Goal: Task Accomplishment & Management: Use online tool/utility

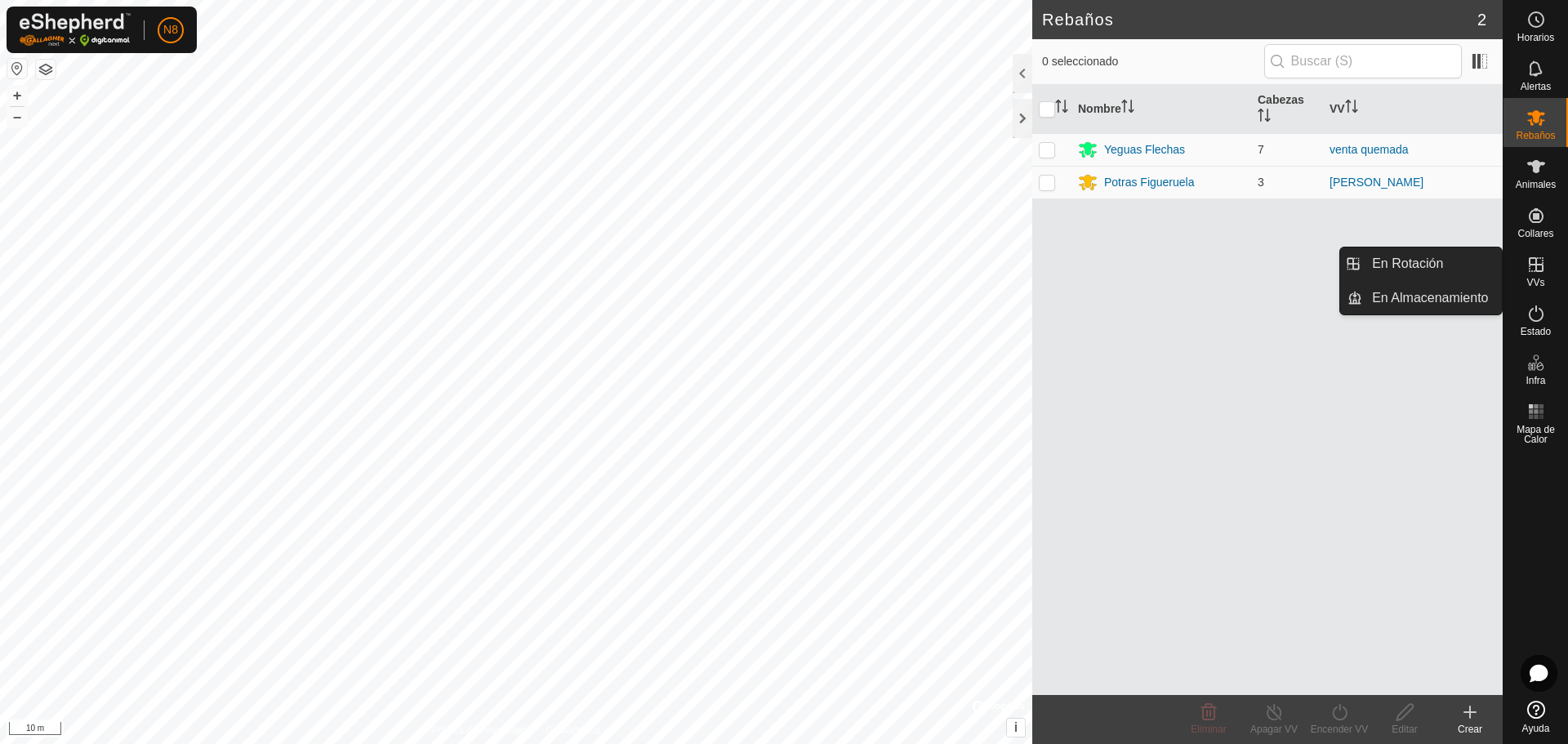
click at [1535, 267] on icon at bounding box center [1536, 264] width 19 height 19
click at [1420, 270] on link "En Rotación" at bounding box center [1432, 263] width 140 height 32
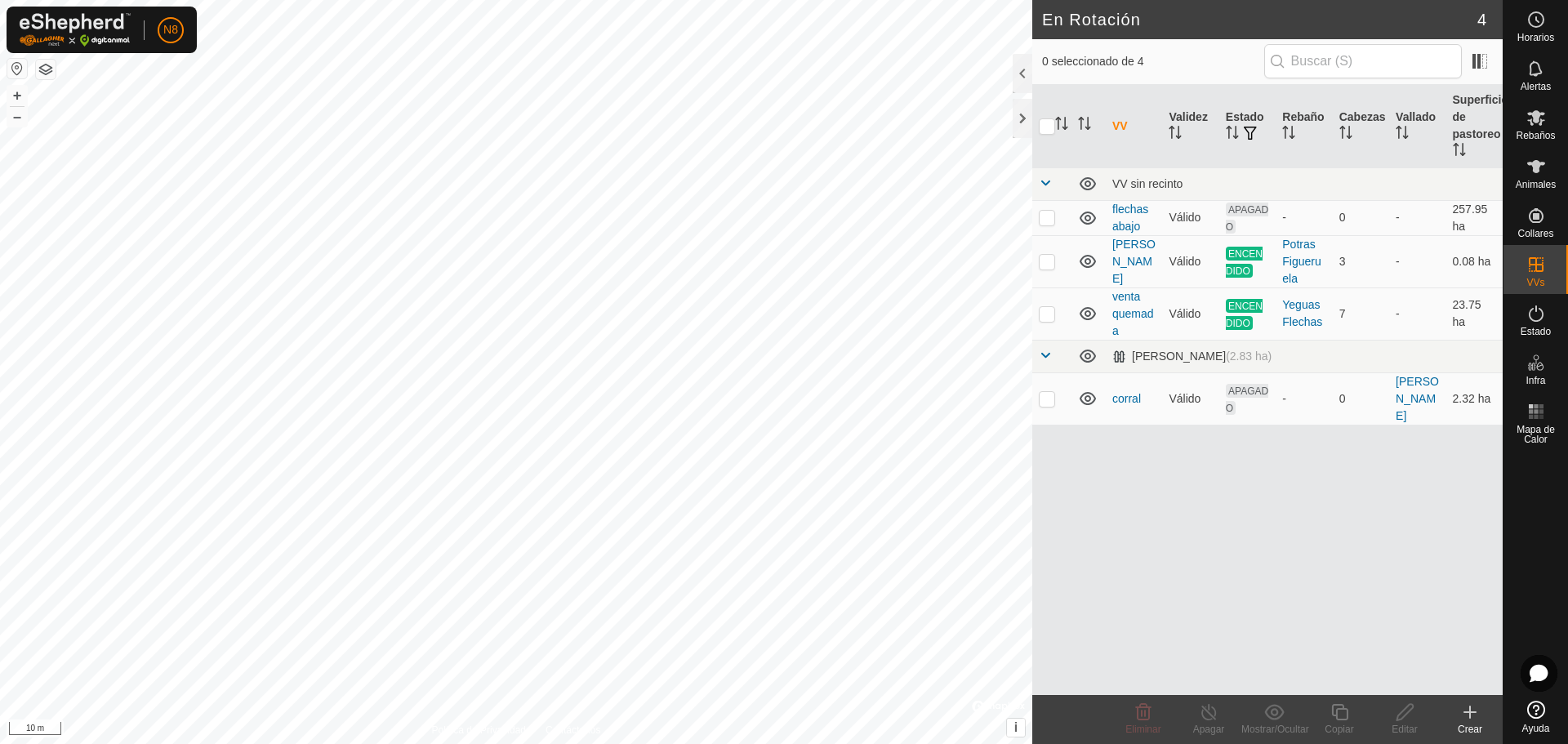
click at [1480, 721] on create-svg-icon at bounding box center [1470, 712] width 66 height 19
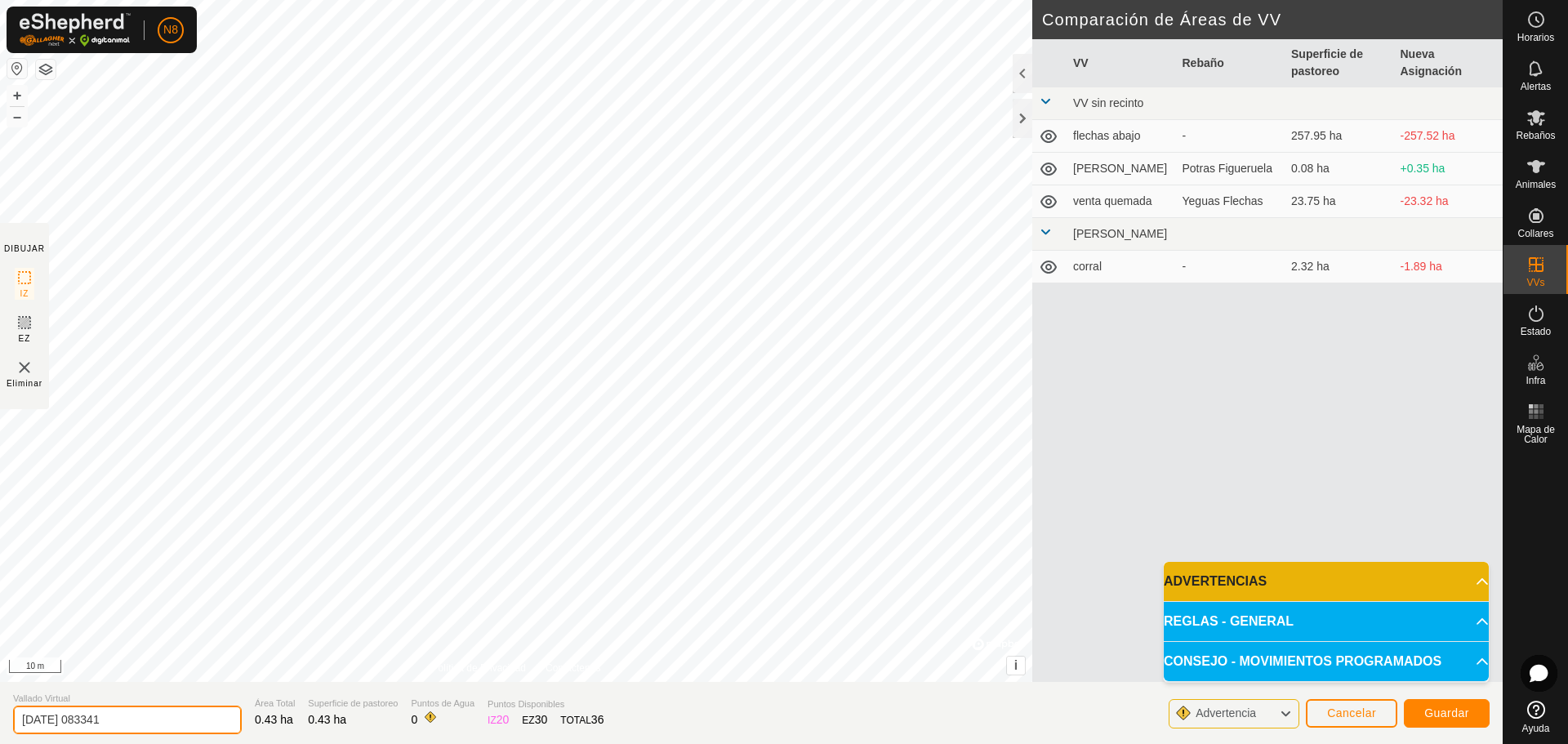
click at [134, 713] on input "2025-08-14 083341" at bounding box center [127, 719] width 229 height 29
type input "2"
type input "finca nave"
click at [1459, 717] on span "Guardar" at bounding box center [1447, 713] width 45 height 13
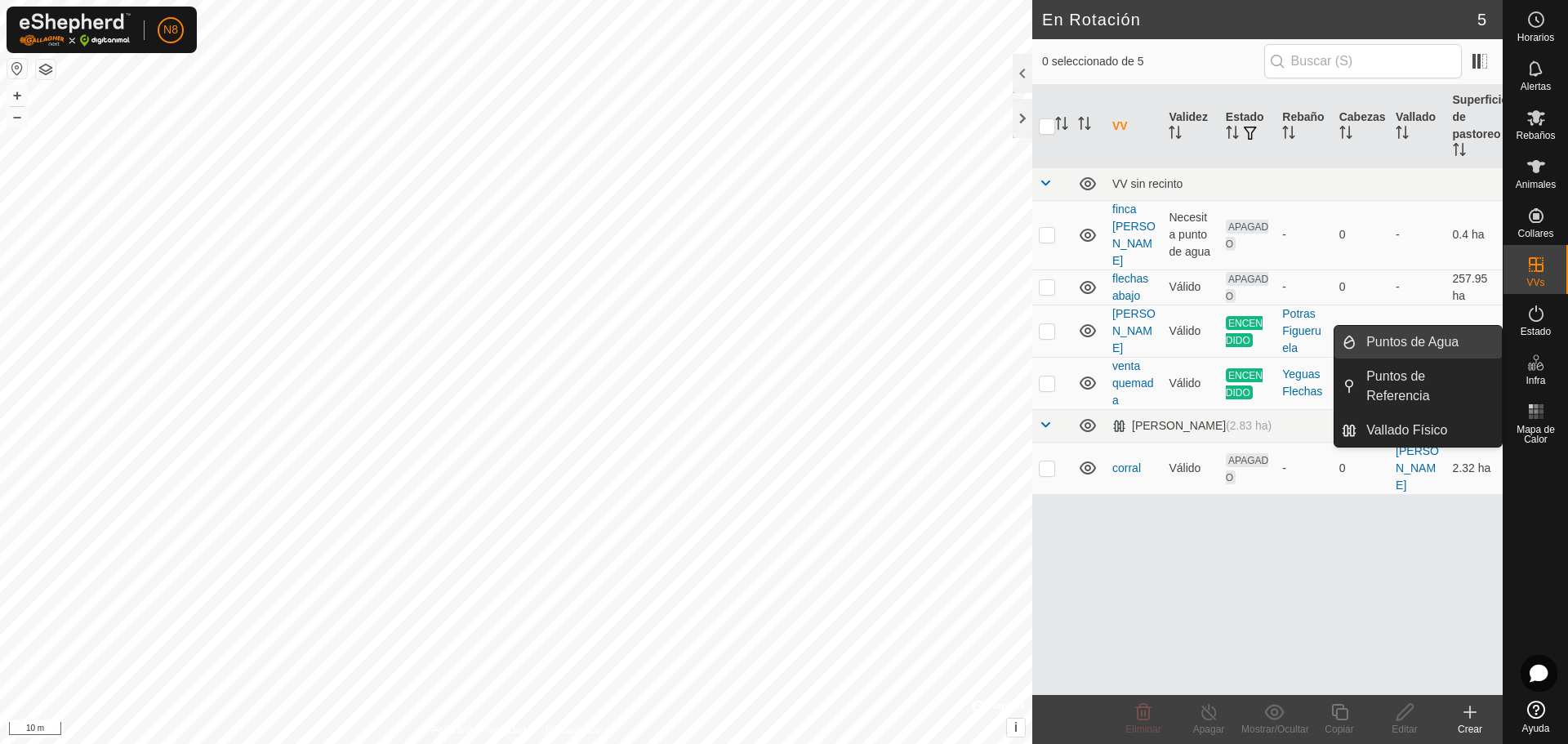
click at [1429, 341] on link "Puntos de Agua" at bounding box center [1428, 341] width 145 height 32
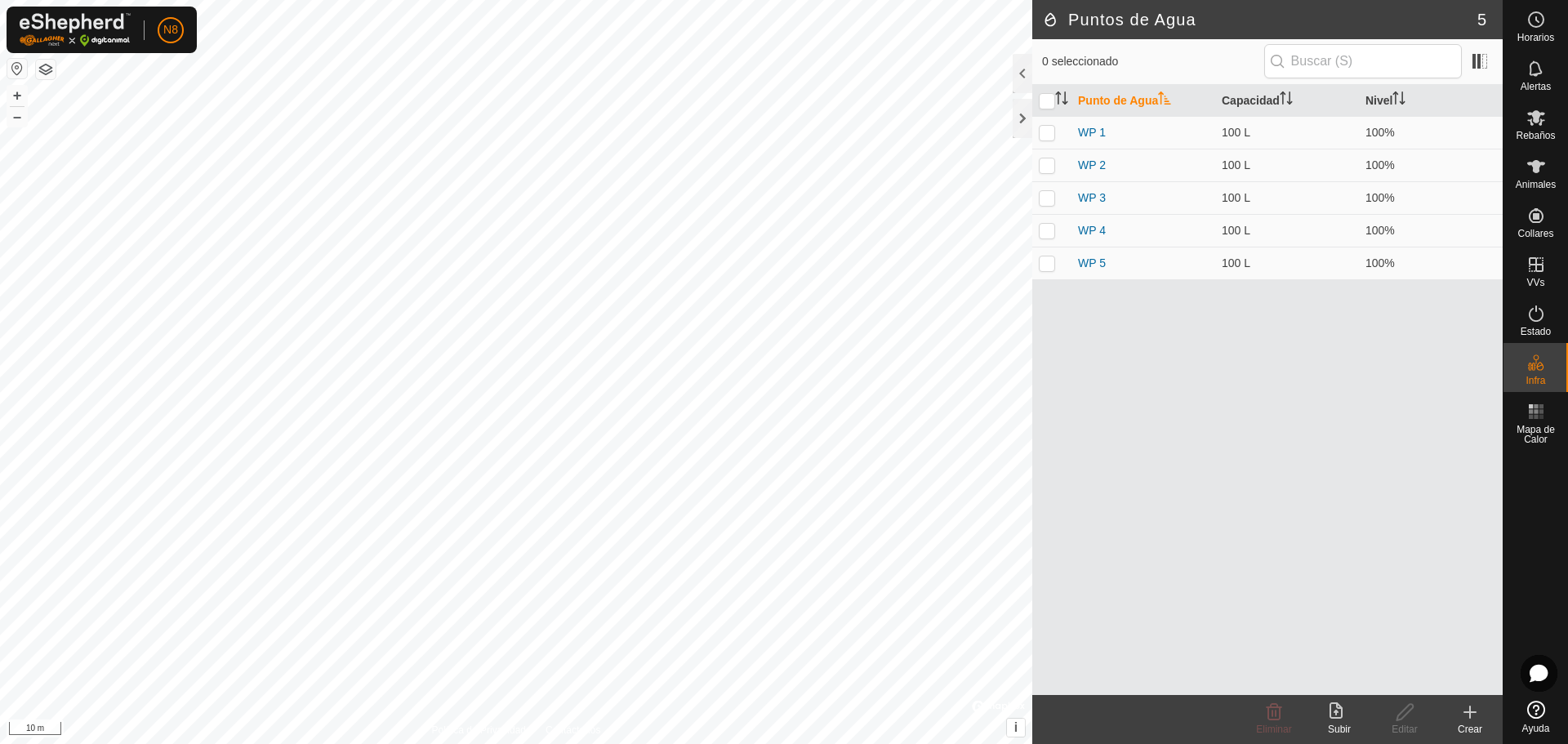
click at [1481, 722] on div "Crear" at bounding box center [1470, 729] width 66 height 15
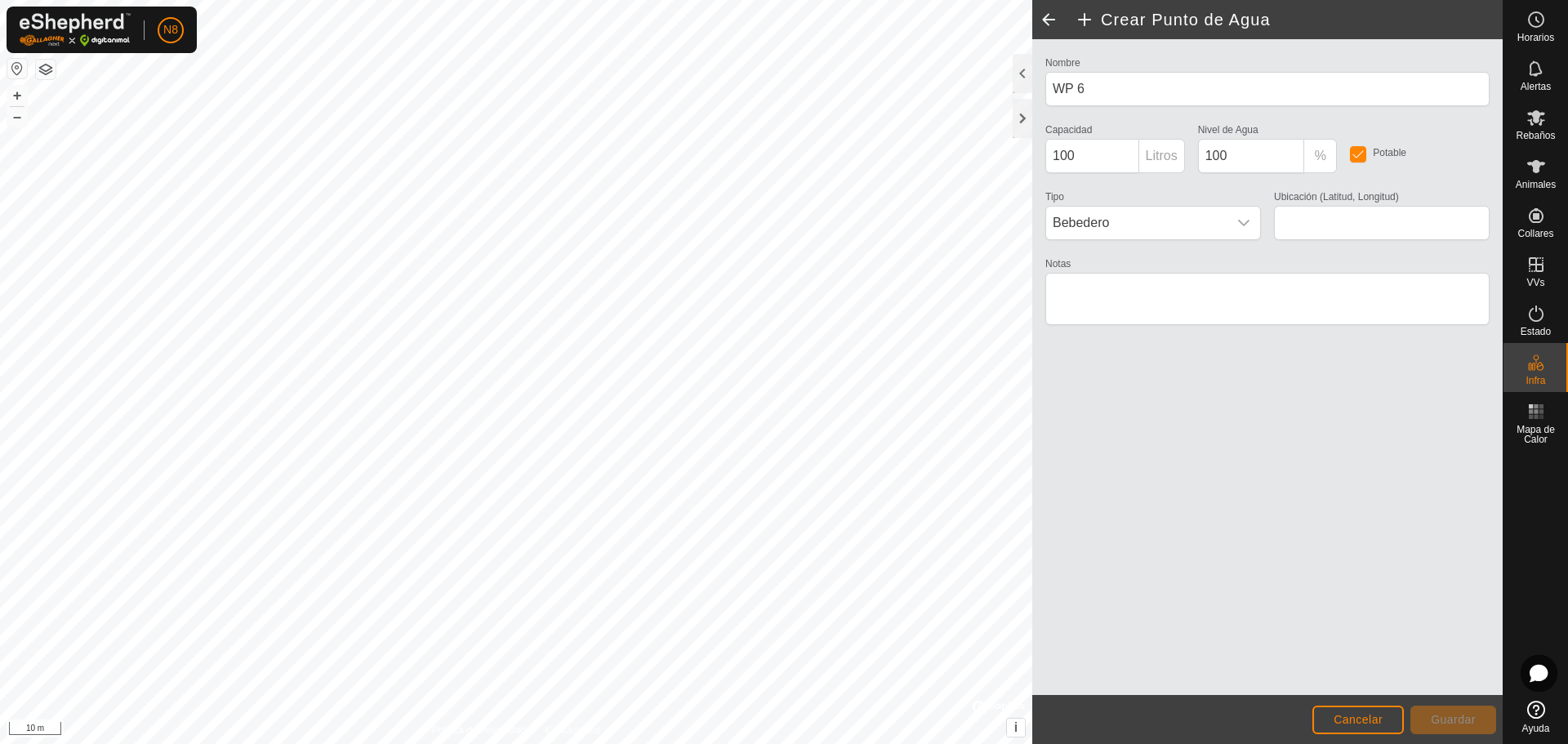
type input "41.863408, -6.431268"
click at [1464, 724] on span "Guardar" at bounding box center [1453, 719] width 45 height 13
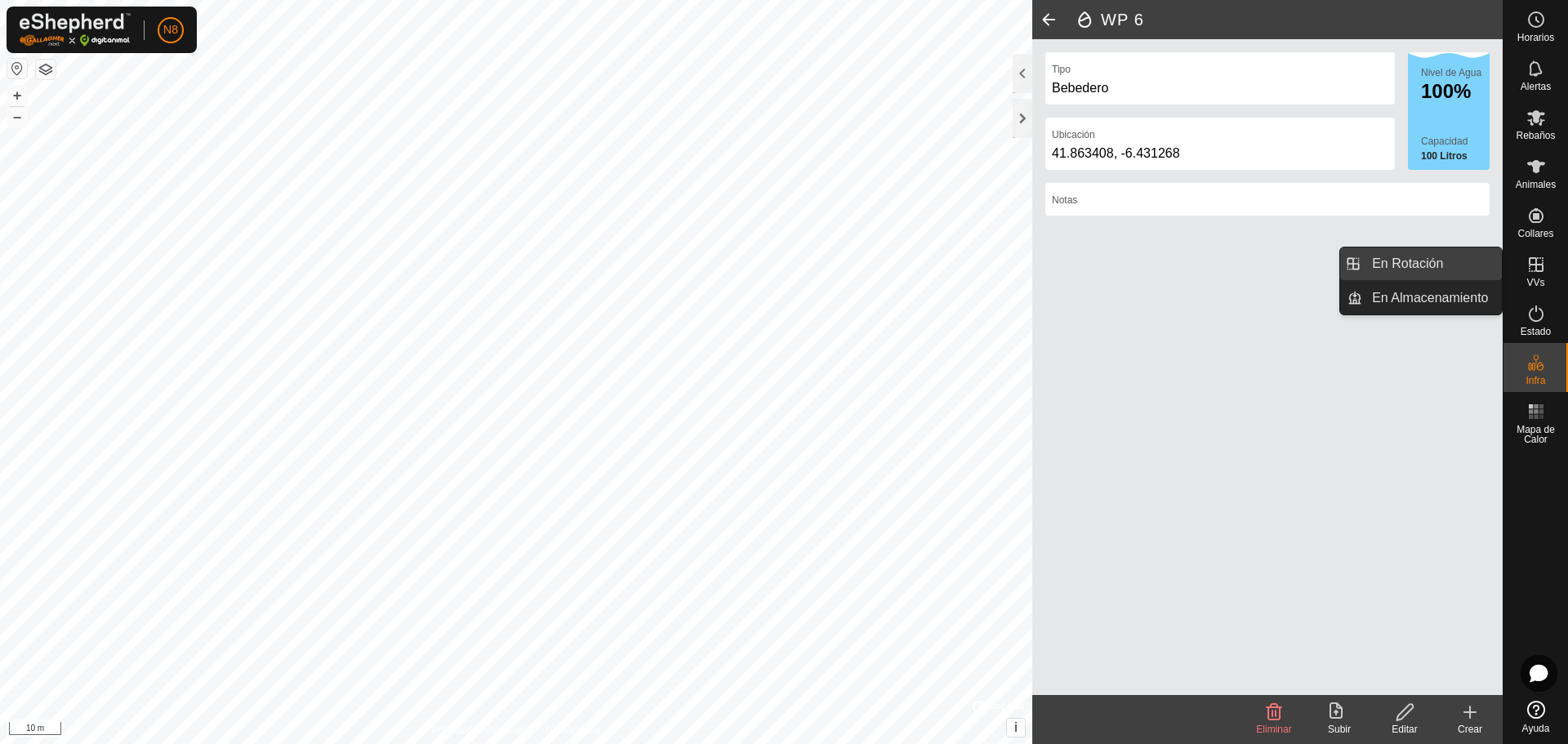
click at [1446, 258] on link "En Rotación" at bounding box center [1432, 263] width 140 height 32
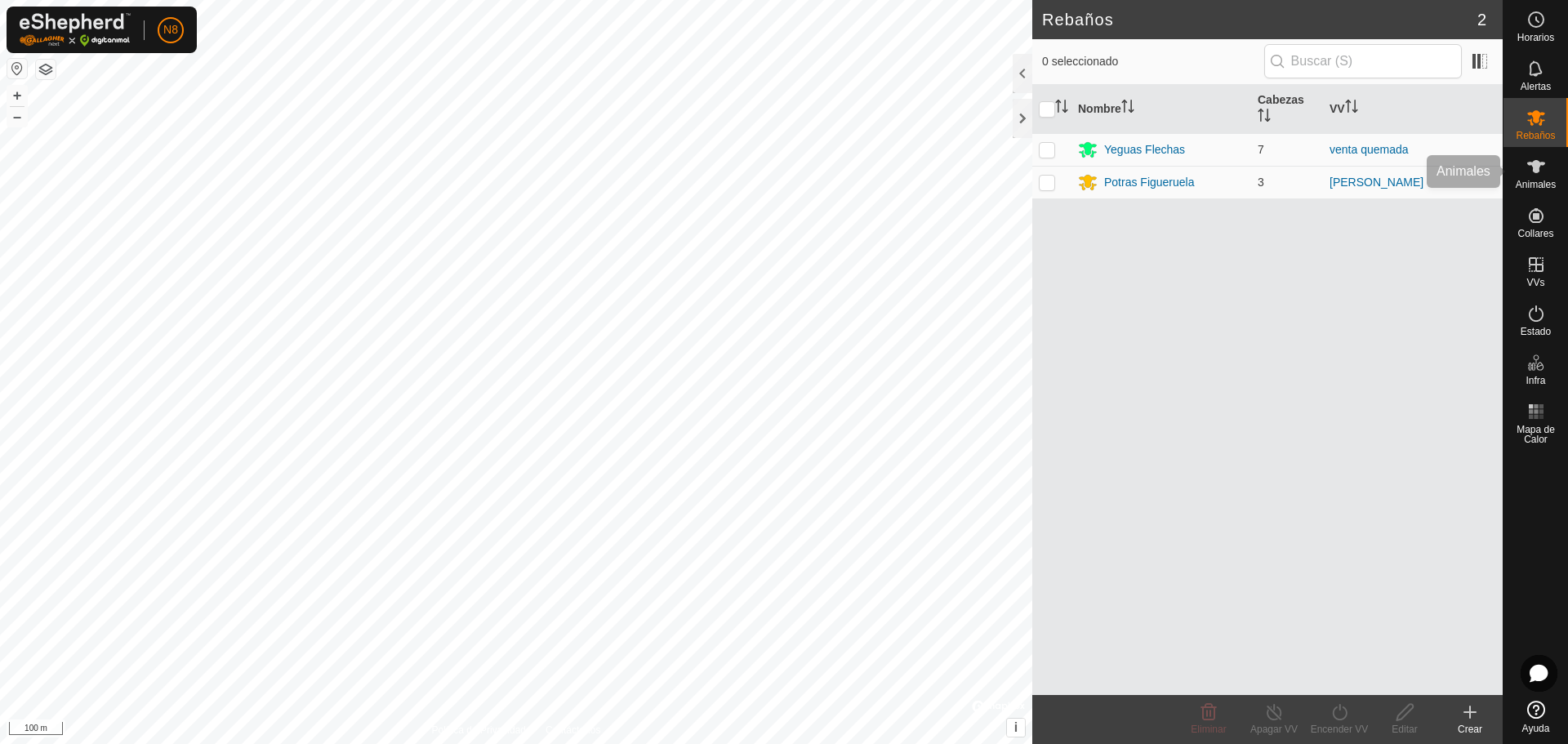
click at [1526, 176] on icon at bounding box center [1536, 166] width 19 height 19
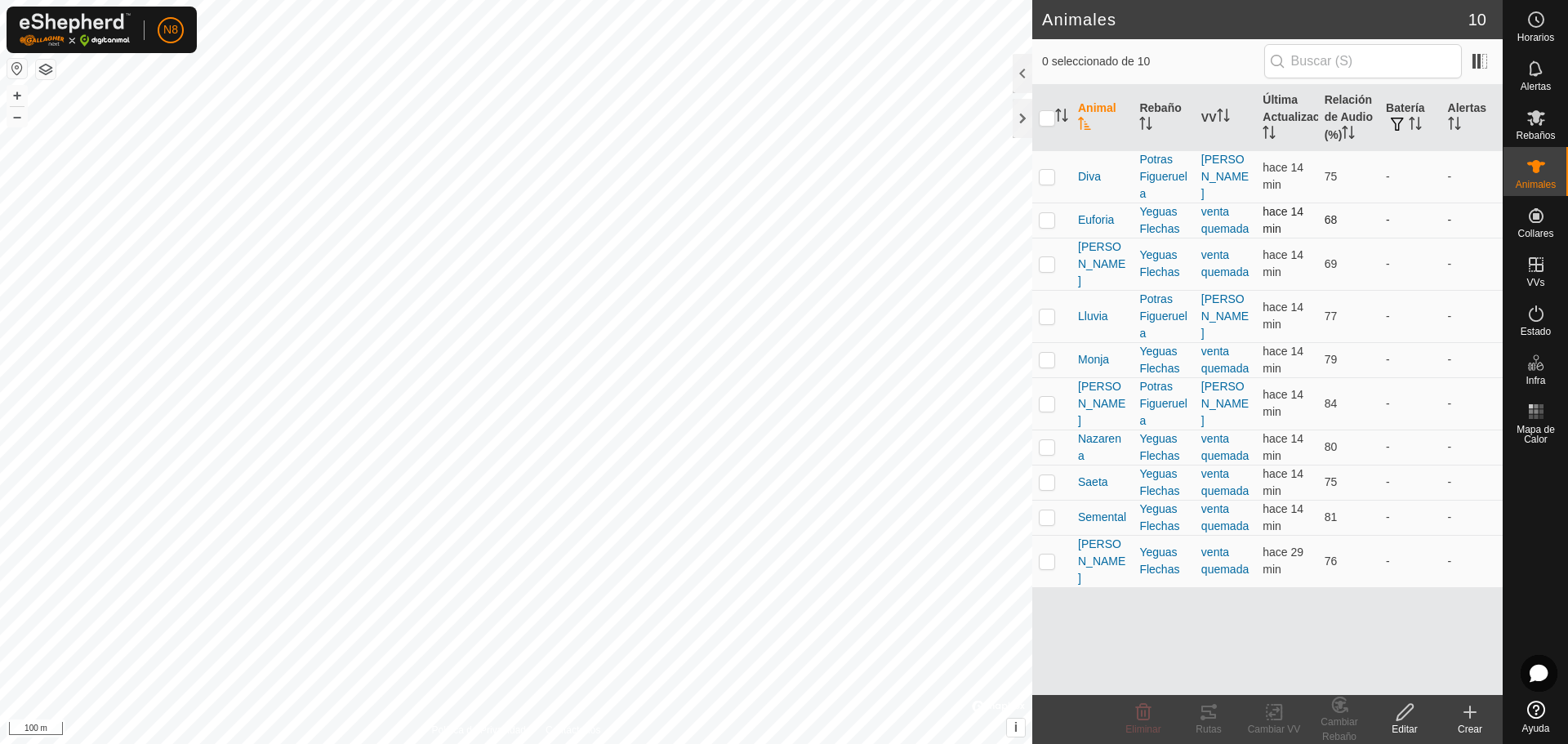
click at [1036, 217] on td at bounding box center [1052, 220] width 39 height 35
click at [1217, 719] on icon at bounding box center [1208, 712] width 19 height 19
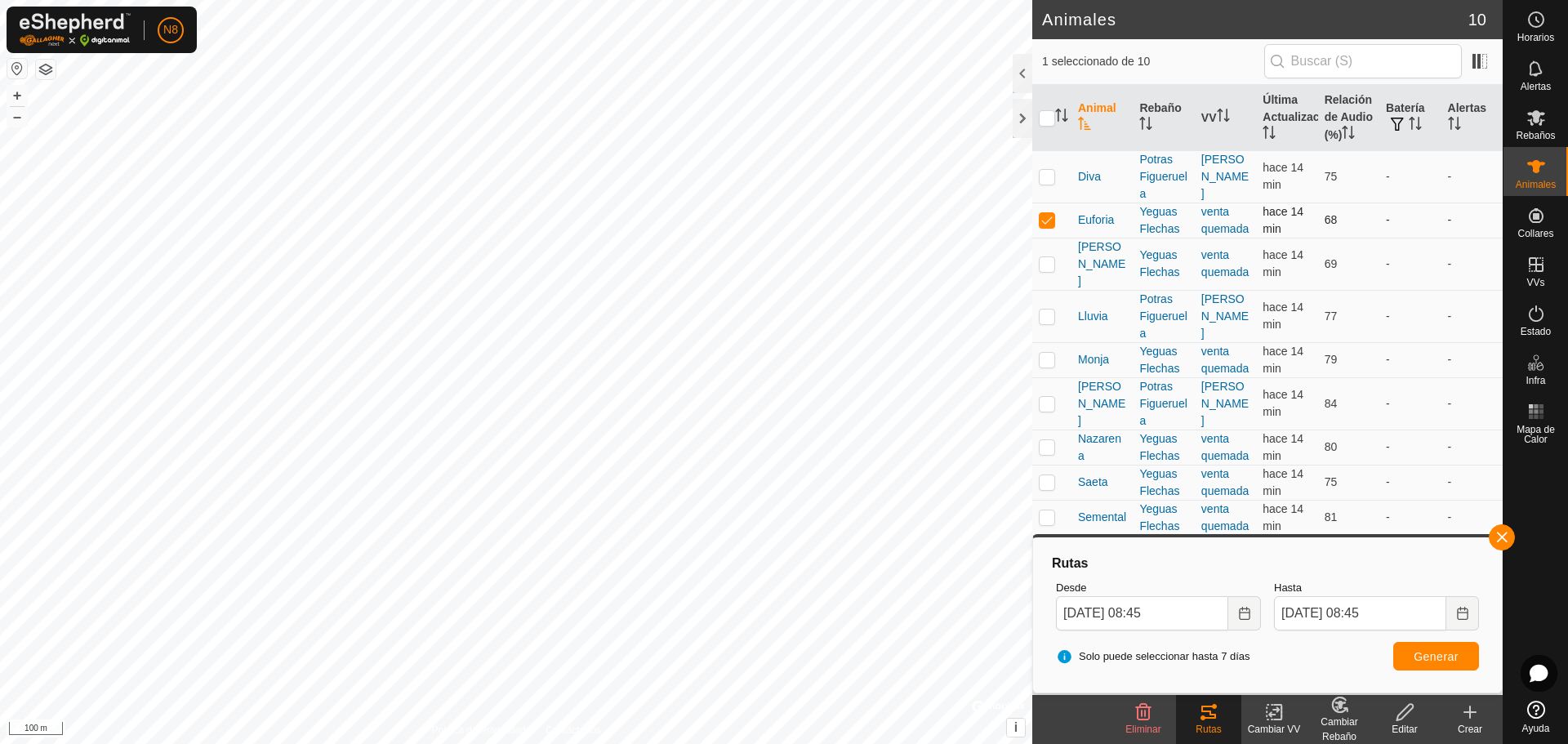
click at [1042, 218] on p-checkbox at bounding box center [1047, 219] width 17 height 13
checkbox input "false"
click at [1047, 257] on p-checkbox at bounding box center [1047, 264] width 17 height 13
click at [1447, 655] on span "Generar" at bounding box center [1436, 656] width 45 height 13
click at [1044, 257] on p-checkbox at bounding box center [1047, 264] width 17 height 13
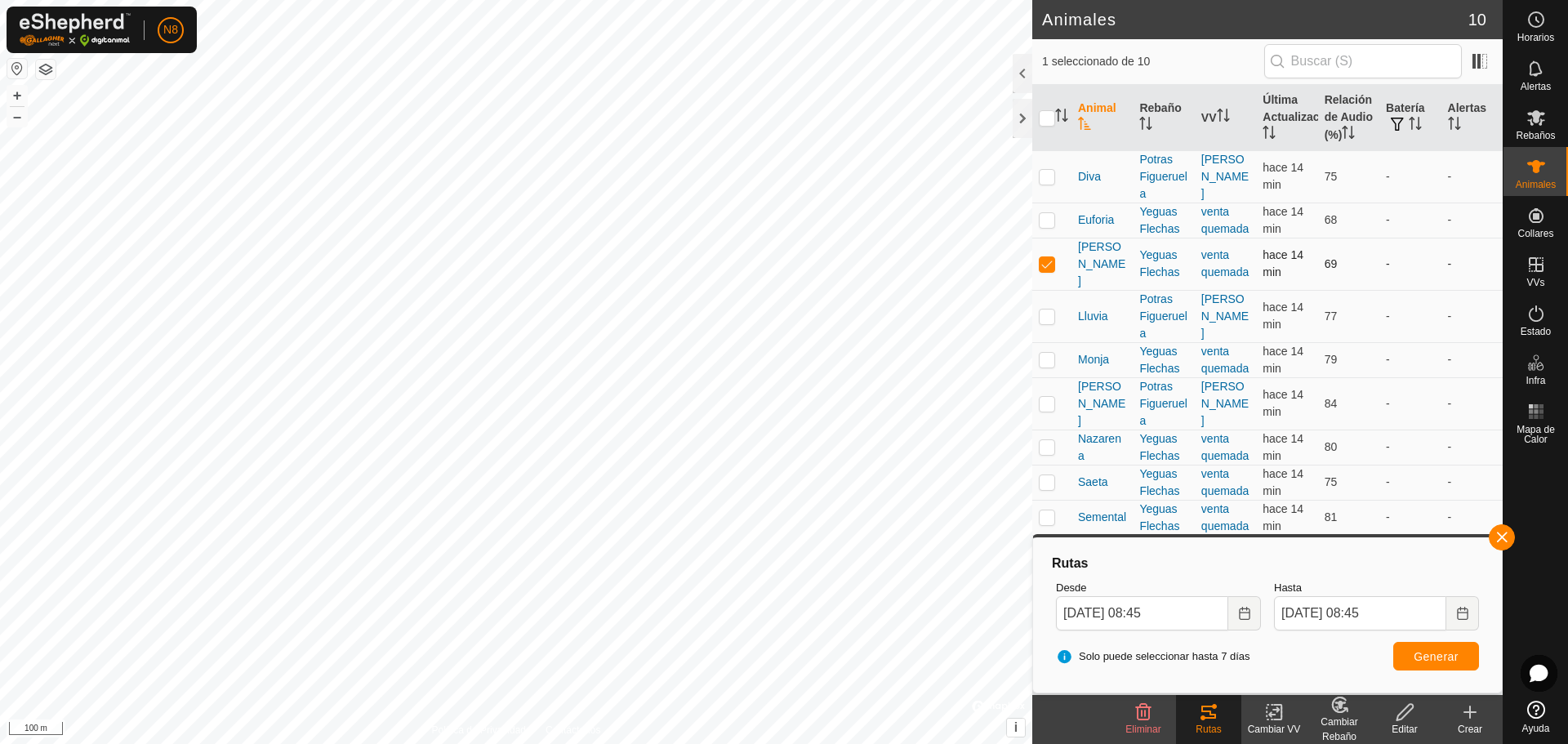
checkbox input "false"
click at [1047, 353] on p-checkbox at bounding box center [1047, 359] width 17 height 13
click at [1418, 662] on span "Generar" at bounding box center [1436, 656] width 45 height 13
click at [1040, 353] on p-checkbox at bounding box center [1047, 359] width 17 height 13
checkbox input "false"
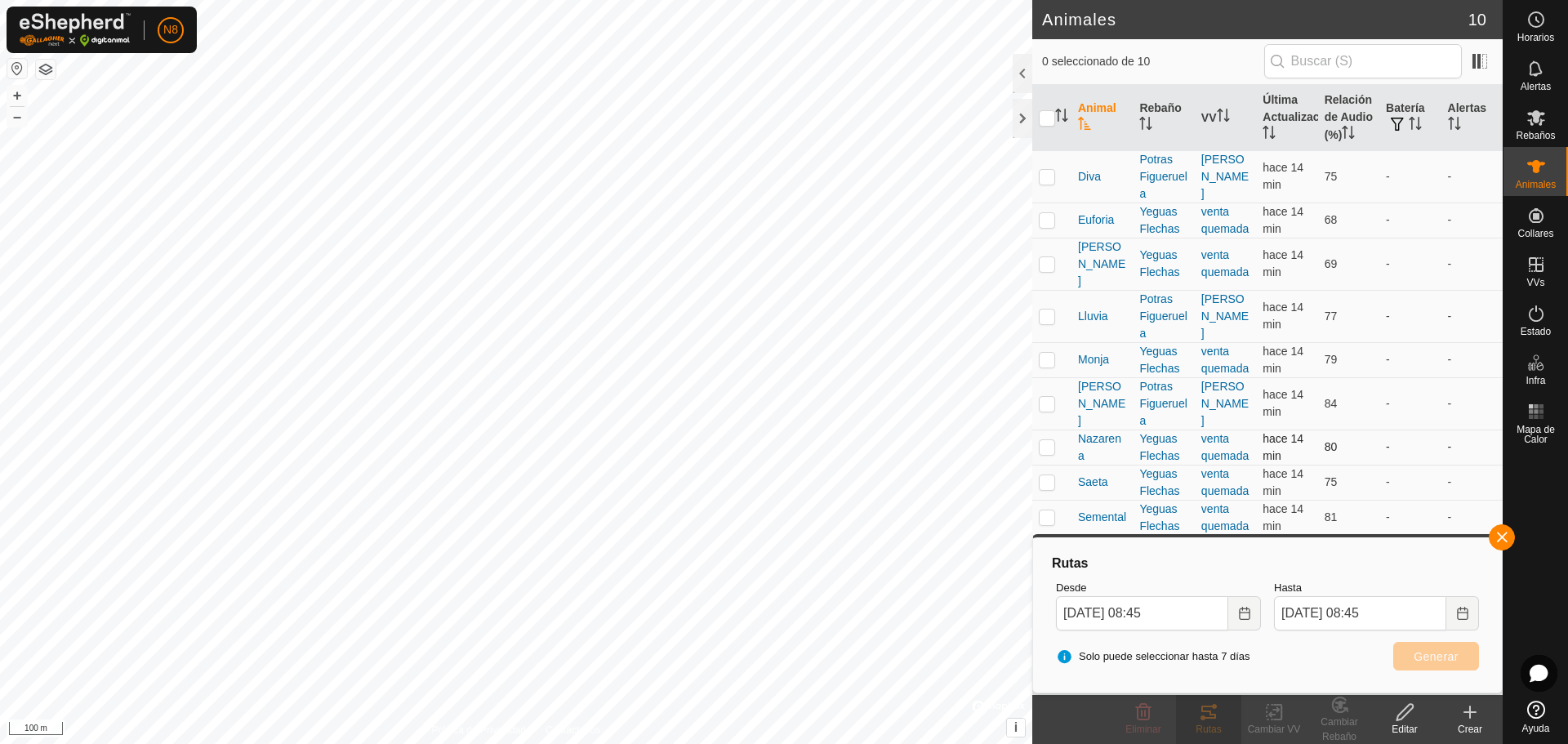
click at [1052, 440] on p-checkbox at bounding box center [1047, 447] width 17 height 13
click at [1418, 655] on span "Generar" at bounding box center [1436, 656] width 45 height 13
click at [1043, 440] on p-checkbox at bounding box center [1047, 447] width 17 height 13
checkbox input "false"
click at [1049, 472] on td at bounding box center [1052, 482] width 39 height 35
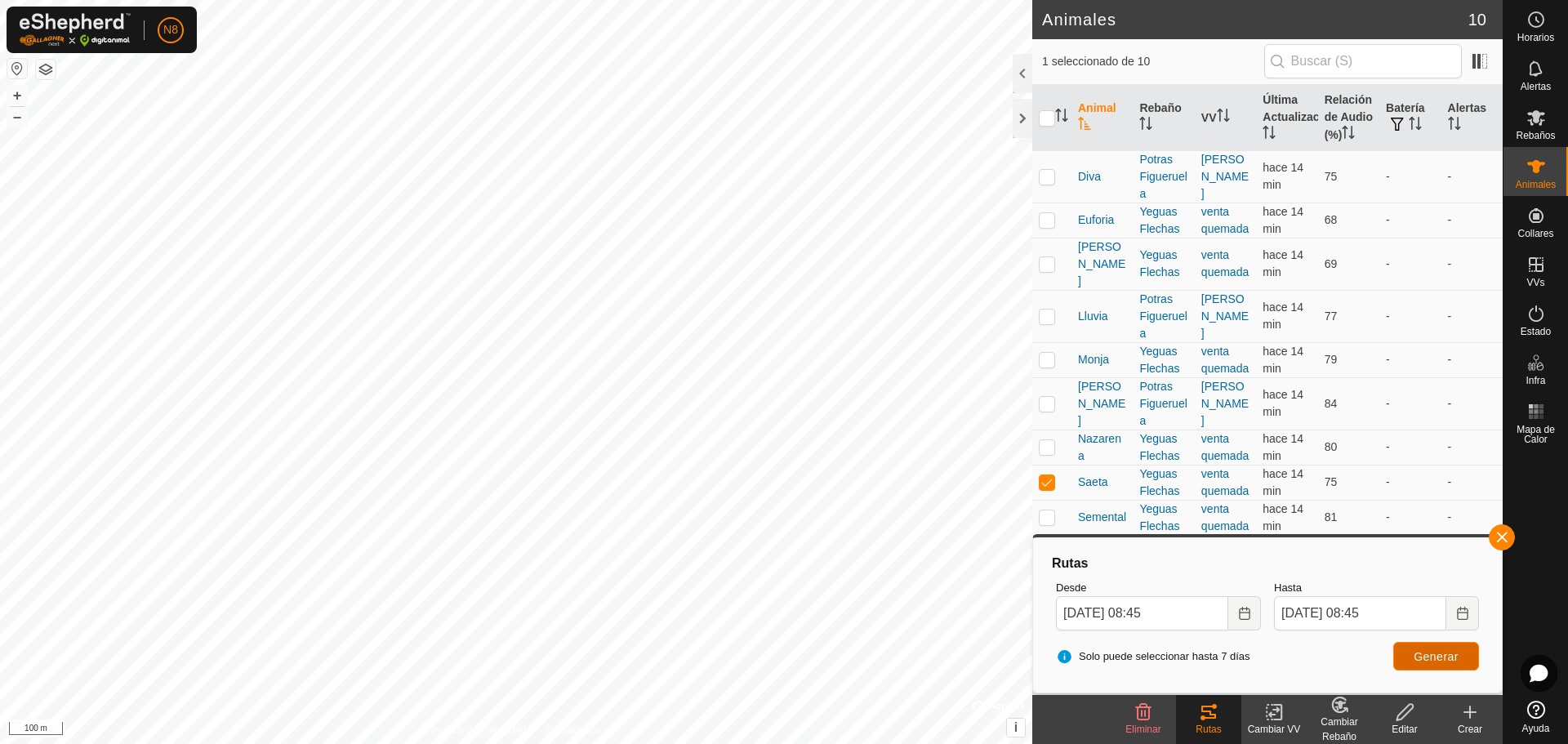
click at [1422, 652] on span "Generar" at bounding box center [1436, 656] width 45 height 13
click at [1046, 475] on p-checkbox at bounding box center [1047, 481] width 17 height 13
checkbox input "false"
click at [1049, 510] on p-checkbox at bounding box center [1047, 516] width 17 height 13
click at [1418, 655] on span "Generar" at bounding box center [1436, 656] width 45 height 13
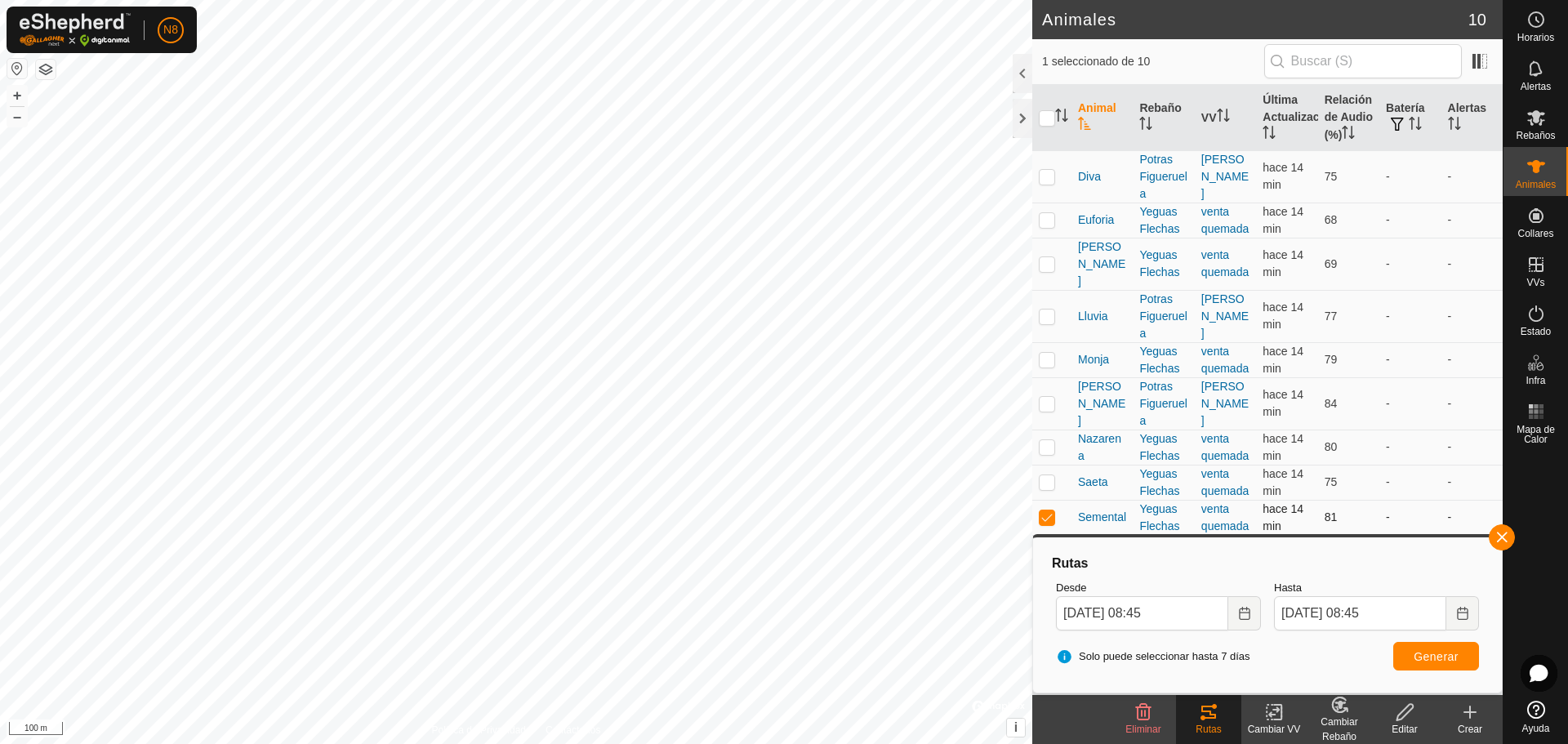
click at [1042, 510] on p-checkbox at bounding box center [1047, 516] width 17 height 13
checkbox input "false"
click at [1050, 554] on p-checkbox at bounding box center [1047, 561] width 17 height 13
click at [1455, 652] on span "Generar" at bounding box center [1436, 656] width 45 height 13
click at [1045, 554] on p-checkbox at bounding box center [1047, 561] width 17 height 13
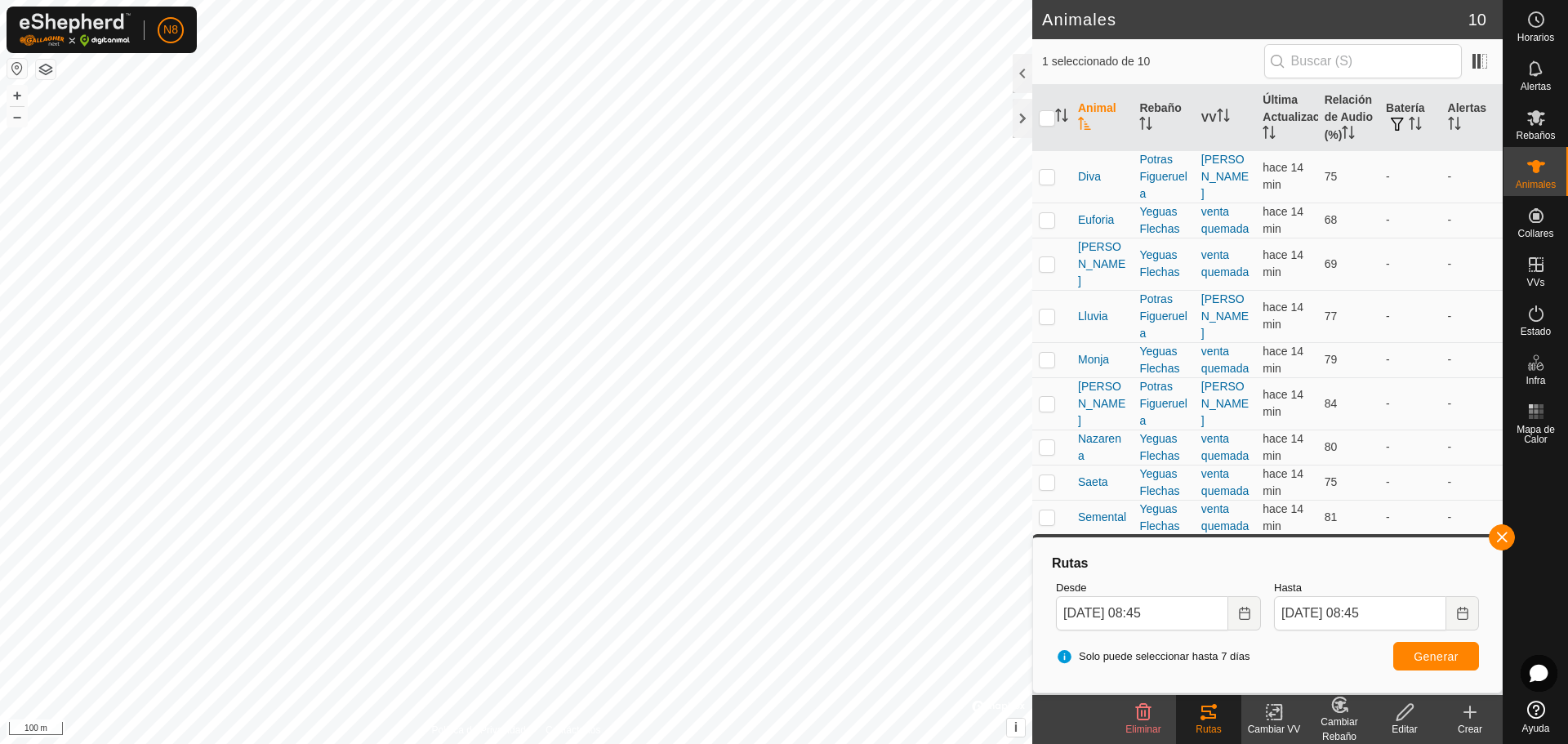
checkbox input "false"
click at [1506, 541] on button "button" at bounding box center [1501, 537] width 26 height 26
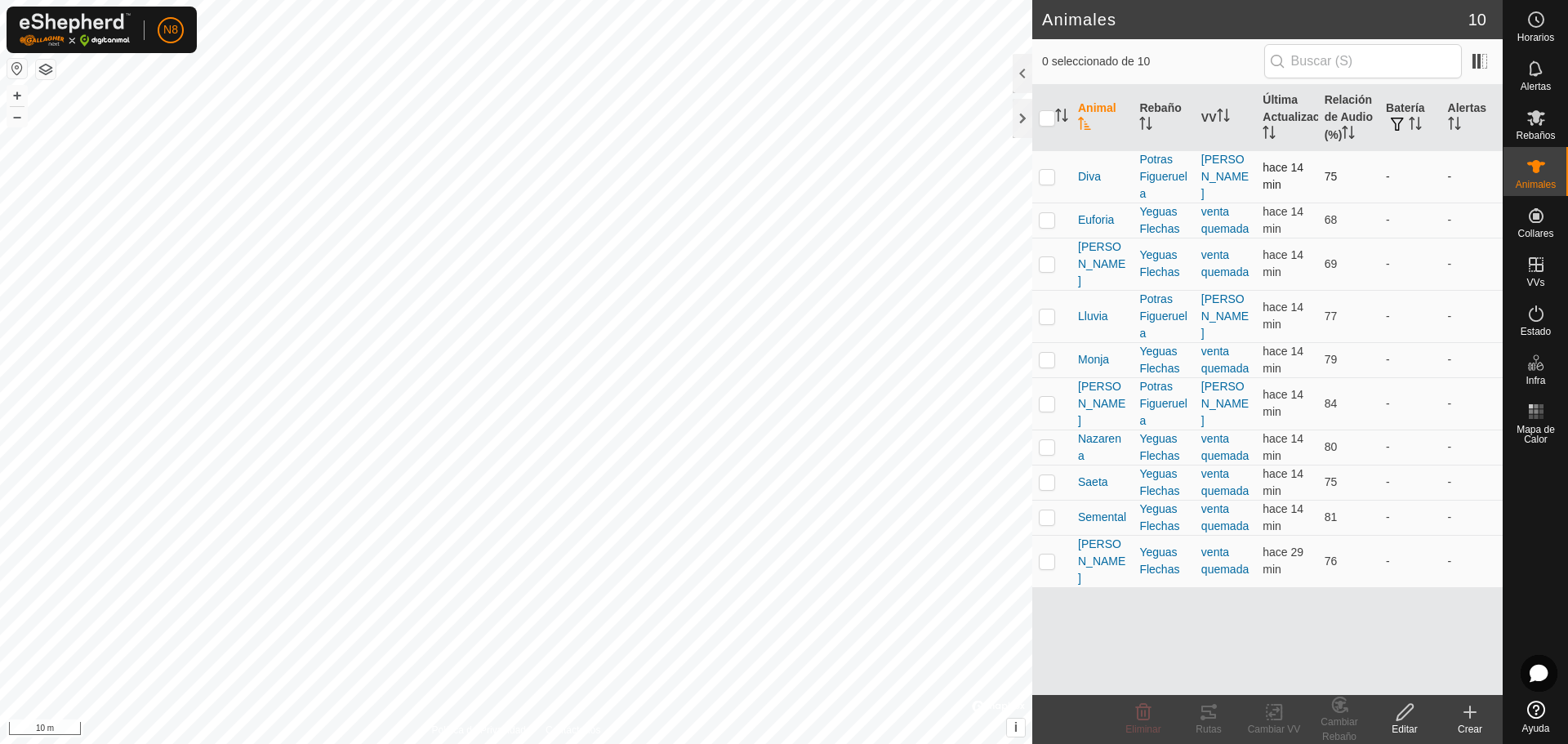
click at [1051, 181] on p-checkbox at bounding box center [1047, 177] width 17 height 13
click at [1211, 712] on icon at bounding box center [1209, 712] width 15 height 13
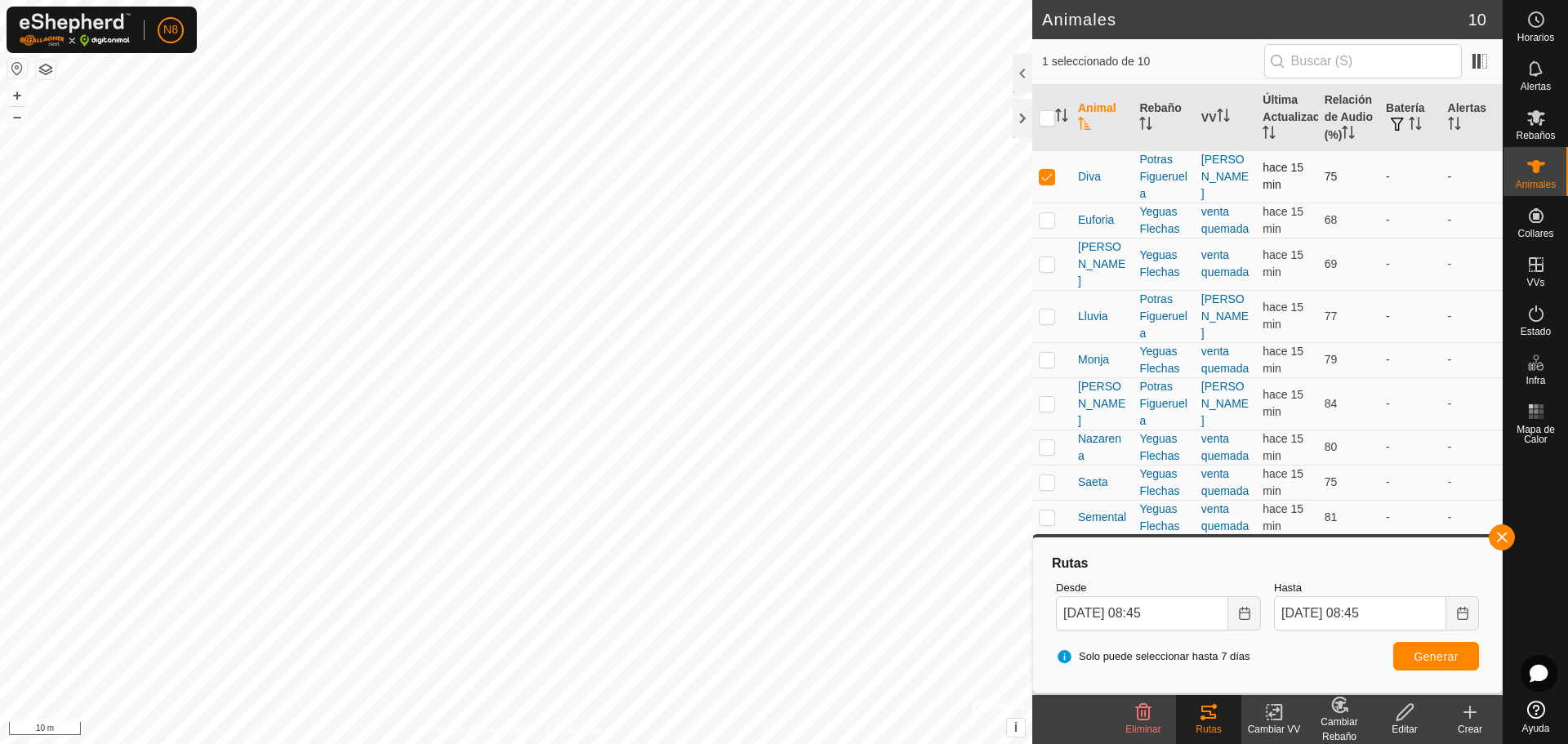
click at [1047, 172] on p-checkbox at bounding box center [1047, 177] width 17 height 13
checkbox input "false"
click at [1043, 309] on p-checkbox at bounding box center [1047, 316] width 17 height 13
click at [1415, 653] on span "Generar" at bounding box center [1436, 656] width 45 height 13
click at [1037, 300] on td at bounding box center [1052, 316] width 39 height 52
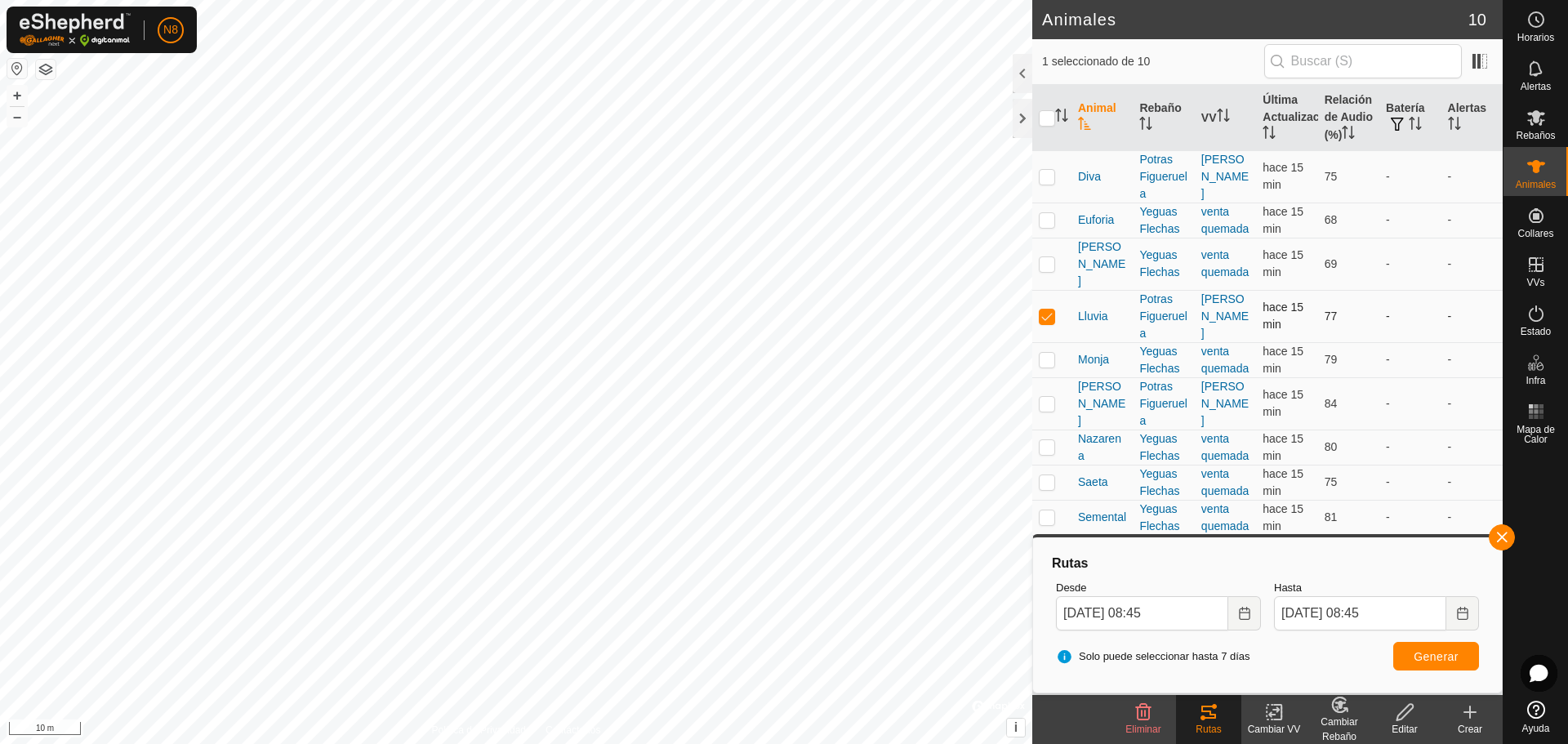
checkbox input "false"
click at [1047, 397] on p-checkbox at bounding box center [1047, 403] width 17 height 13
click at [1425, 657] on span "Generar" at bounding box center [1436, 656] width 45 height 13
click at [1505, 542] on button "button" at bounding box center [1501, 537] width 26 height 26
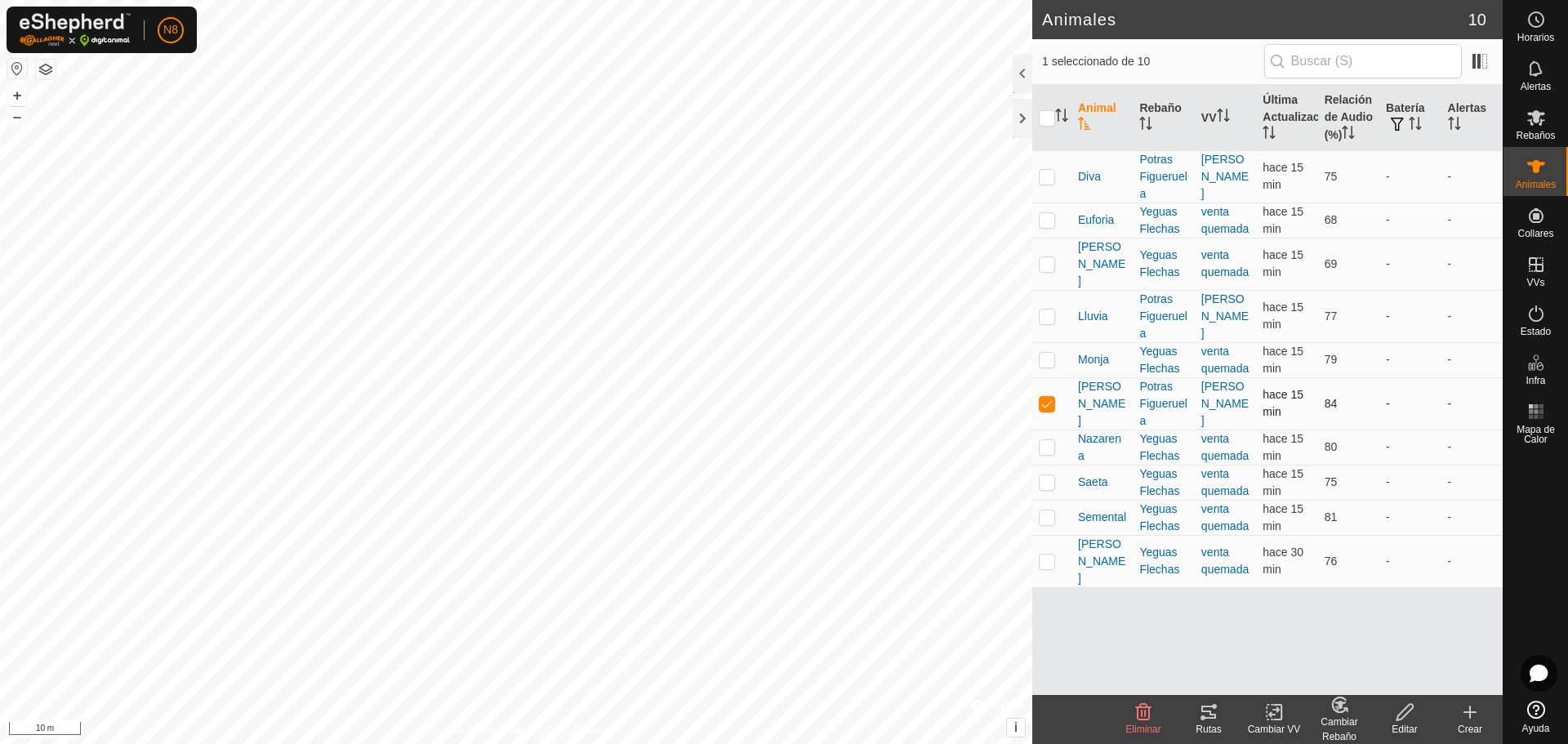
click at [1057, 391] on td at bounding box center [1052, 403] width 39 height 52
checkbox input "false"
